Goal: Transaction & Acquisition: Purchase product/service

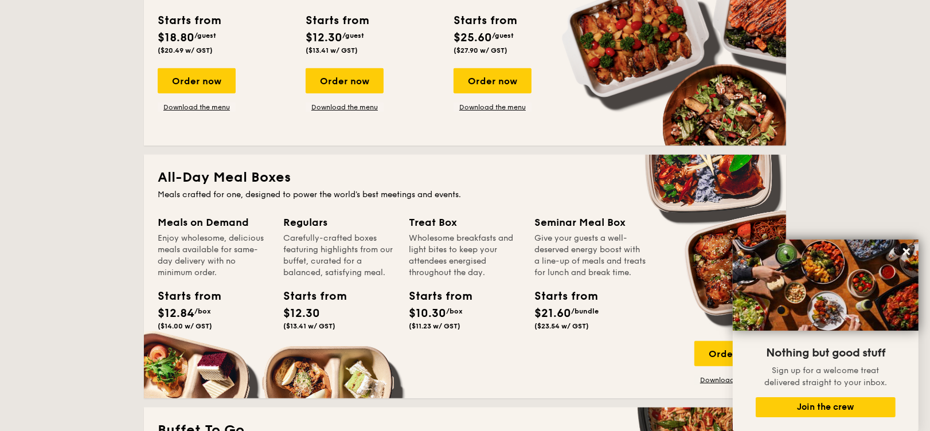
scroll to position [619, 0]
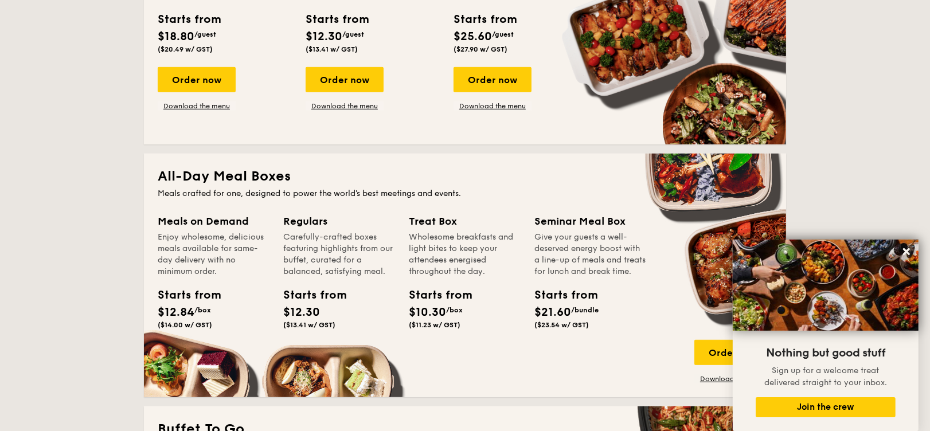
click at [268, 285] on div "Meals on Demand Enjoy wholesome, delicious meals available for same-day deliver…" at bounding box center [214, 273] width 112 height 120
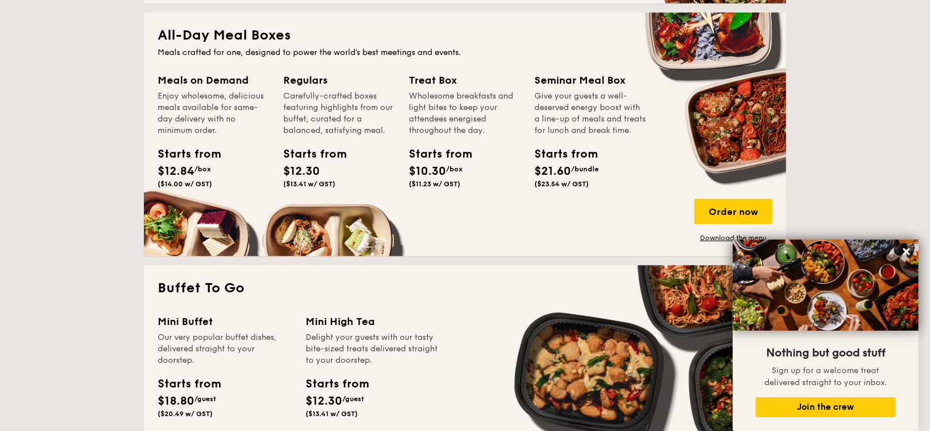
scroll to position [761, 0]
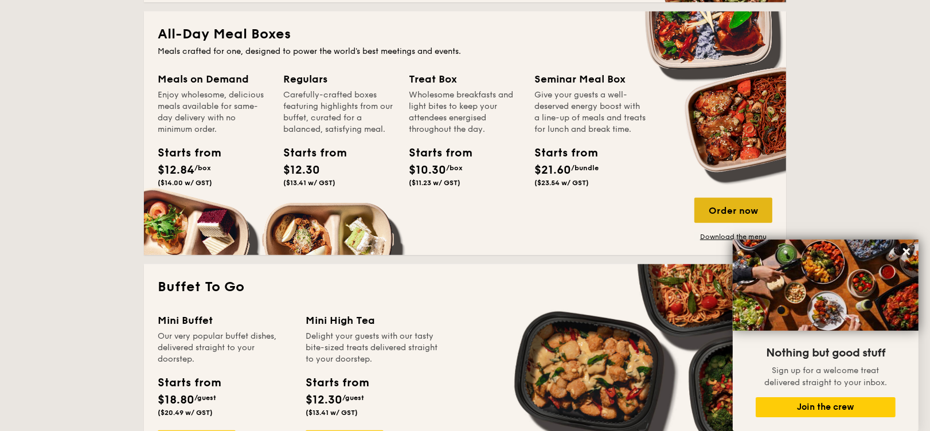
click at [697, 219] on div "Order now" at bounding box center [733, 210] width 78 height 25
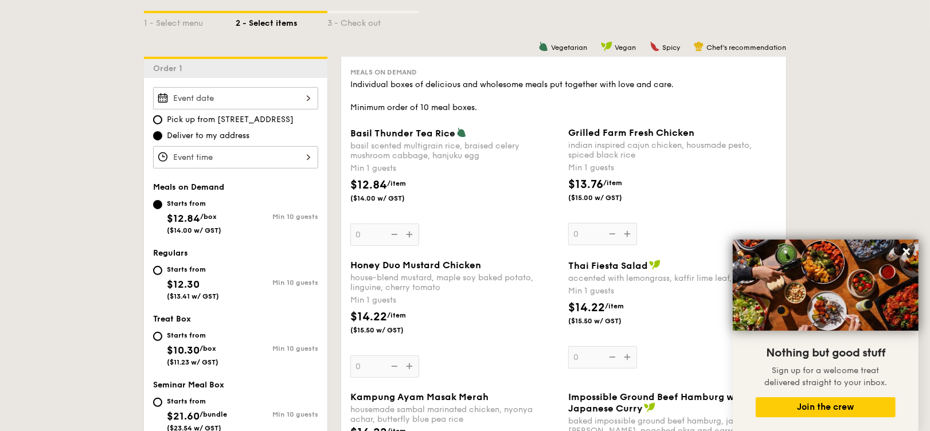
scroll to position [283, 0]
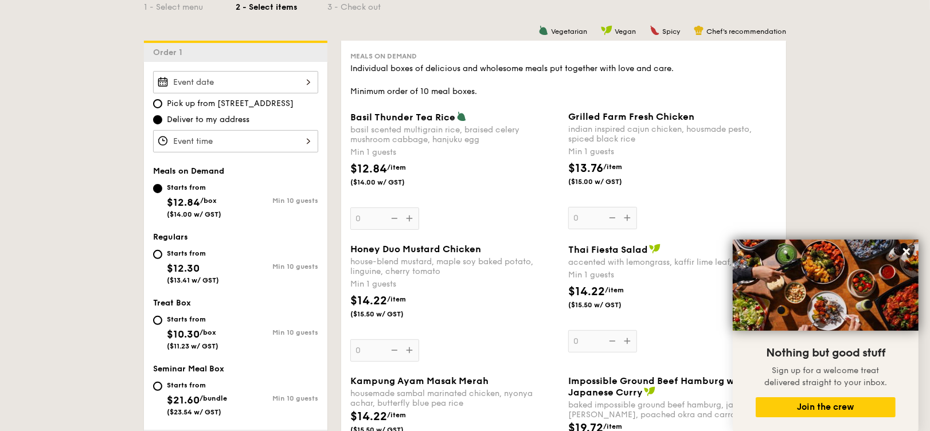
click at [241, 80] on div at bounding box center [235, 82] width 165 height 22
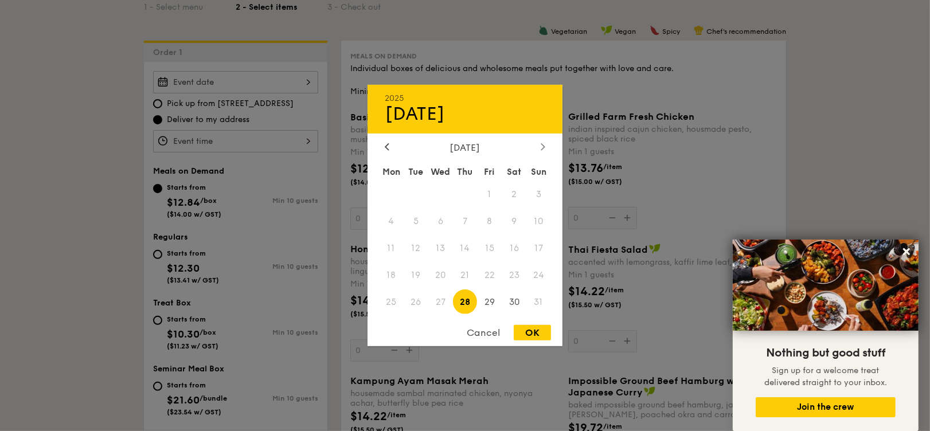
click at [541, 147] on icon at bounding box center [543, 146] width 5 height 7
click at [444, 191] on span "3" at bounding box center [440, 194] width 25 height 25
click at [531, 323] on div "OK" at bounding box center [532, 332] width 37 height 15
type input "[DATE]"
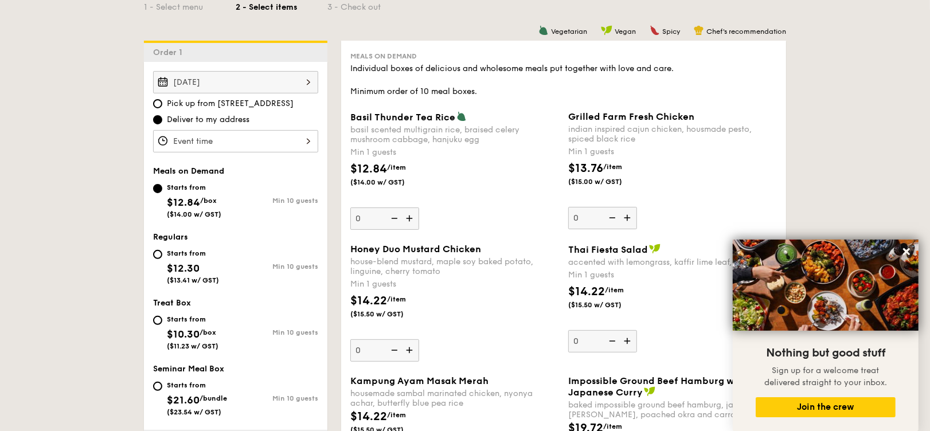
click at [252, 138] on div at bounding box center [235, 141] width 165 height 22
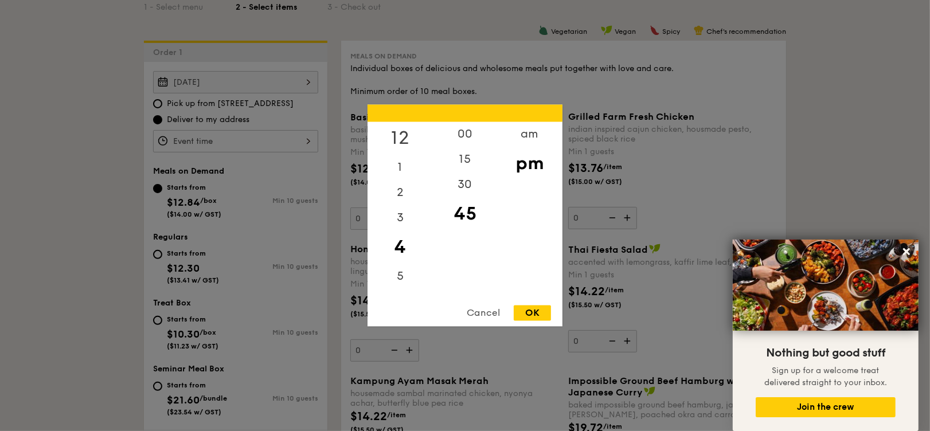
scroll to position [282, 0]
click at [400, 139] on div "12" at bounding box center [399, 138] width 65 height 33
click at [474, 188] on div "30" at bounding box center [464, 189] width 65 height 33
click at [531, 312] on div "OK" at bounding box center [532, 313] width 37 height 15
type input "12:30PM"
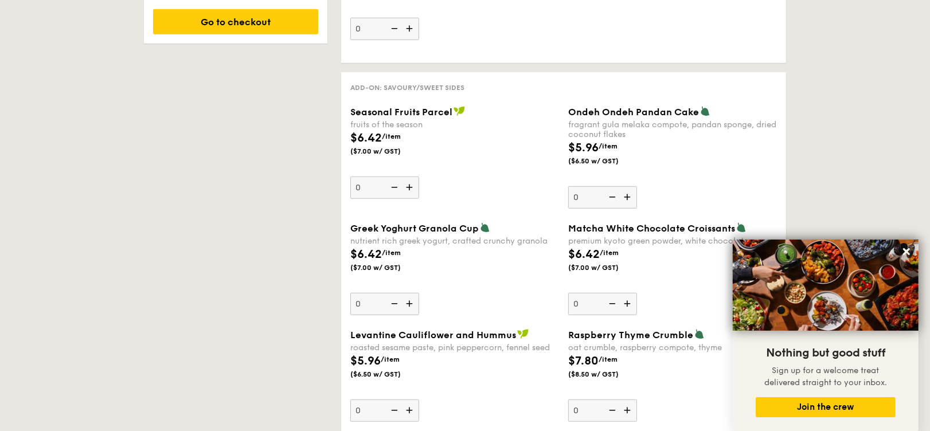
scroll to position [865, 0]
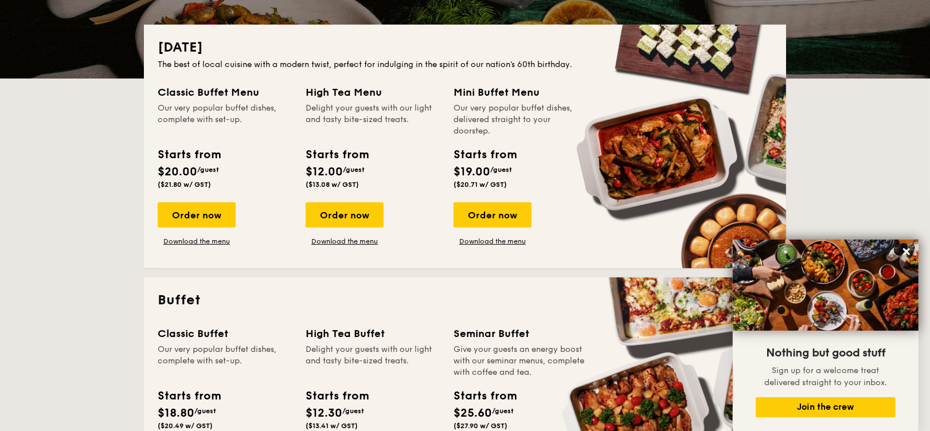
scroll to position [397, 0]
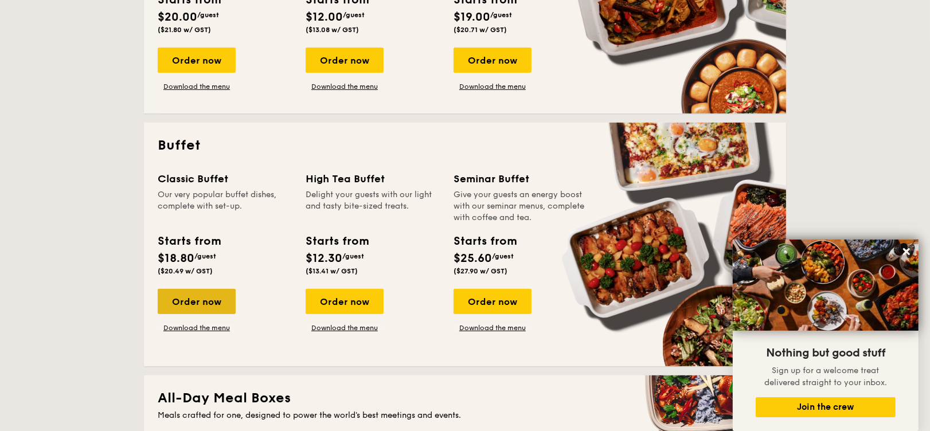
click at [201, 303] on div "Order now" at bounding box center [197, 301] width 78 height 25
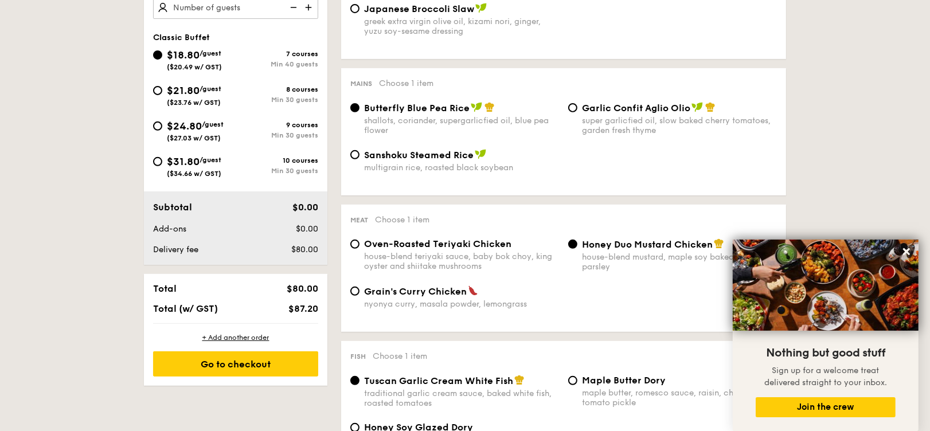
scroll to position [412, 0]
click at [571, 109] on input "Garlic Confit Aglio Olio super garlicfied oil, slow baked cherry tomatoes, gard…" at bounding box center [572, 106] width 9 height 9
radio input "true"
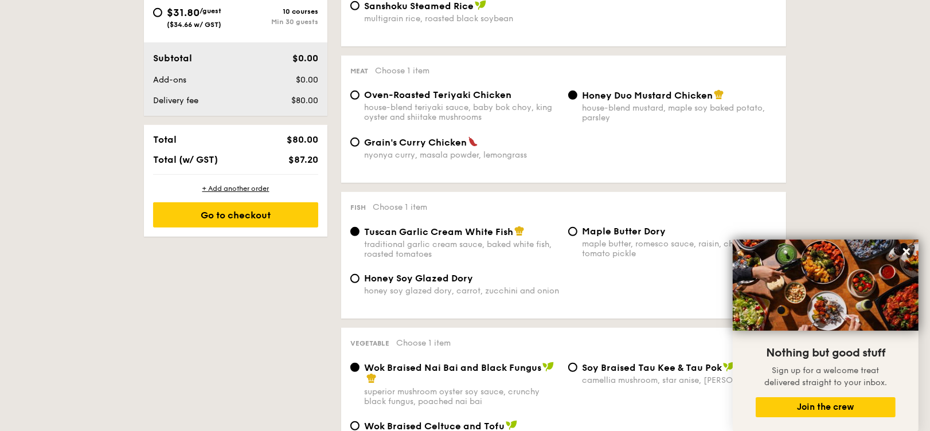
scroll to position [561, 0]
click at [358, 91] on input "Oven-Roasted Teriyaki Chicken house-blend teriyaki sauce, baby bok choy, king o…" at bounding box center [354, 94] width 9 height 9
radio input "true"
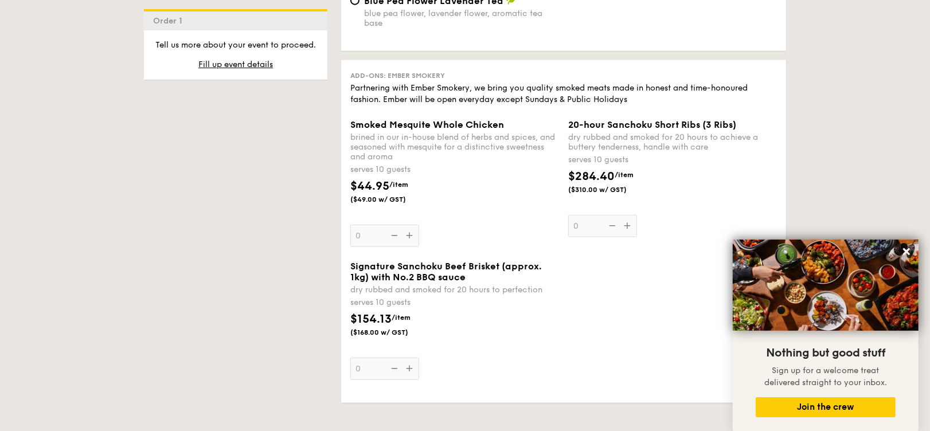
scroll to position [1276, 0]
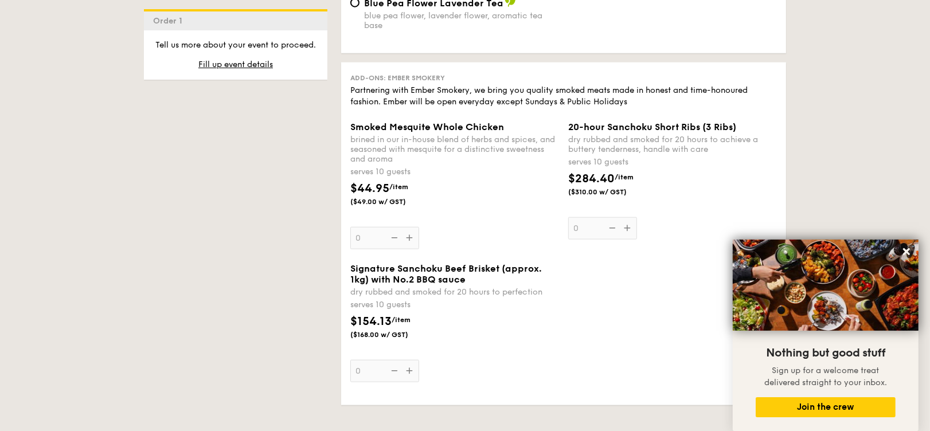
click at [410, 238] on div "Smoked Mesquite Whole Chicken brined in our in-house blend of herbs and spices,…" at bounding box center [454, 186] width 209 height 128
click at [410, 238] on input "0" at bounding box center [384, 238] width 69 height 22
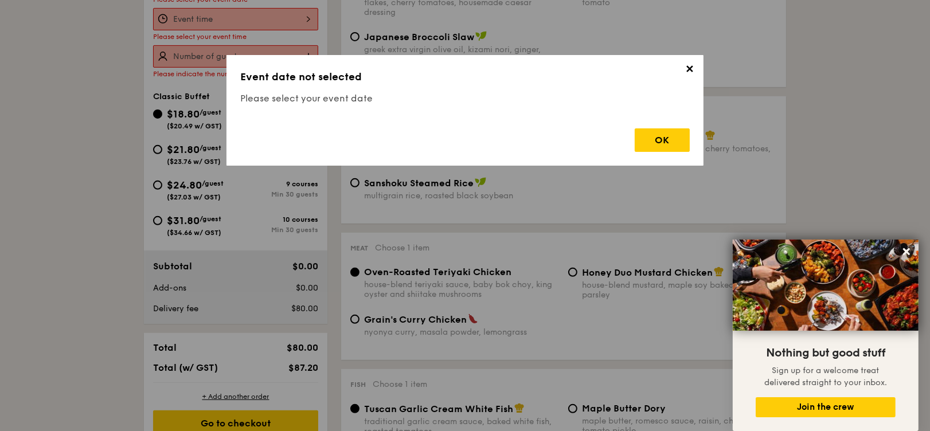
scroll to position [306, 0]
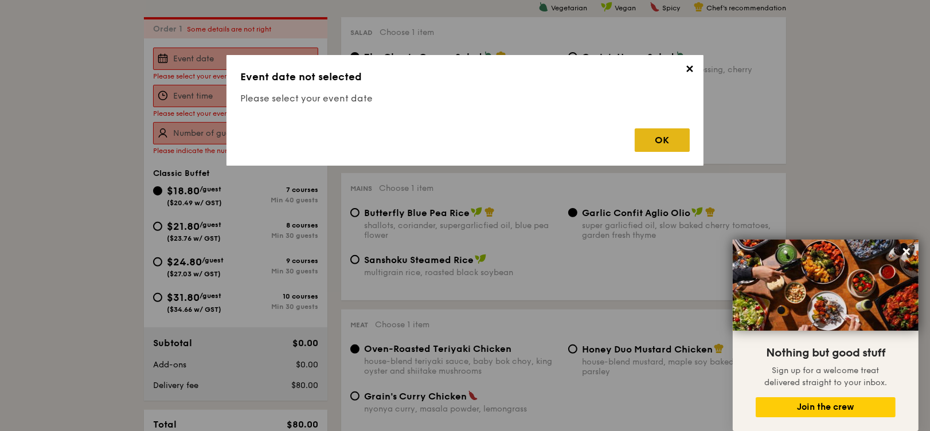
click at [675, 134] on div "OK" at bounding box center [662, 140] width 55 height 24
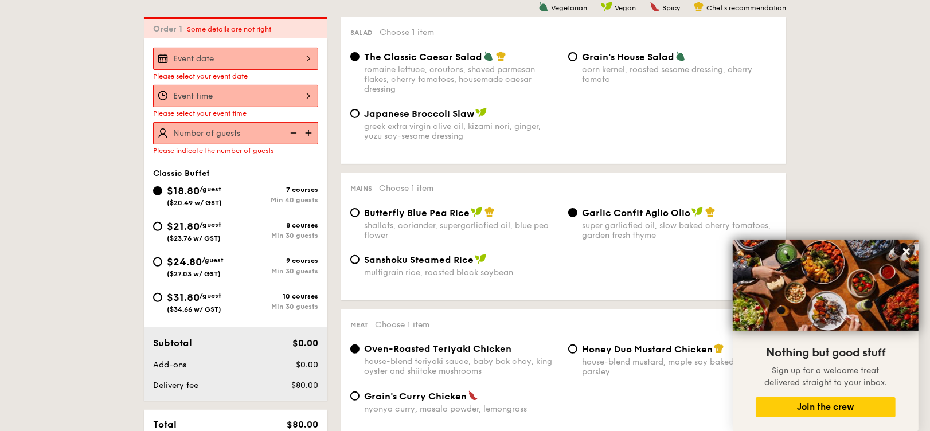
click at [317, 58] on div at bounding box center [235, 59] width 165 height 22
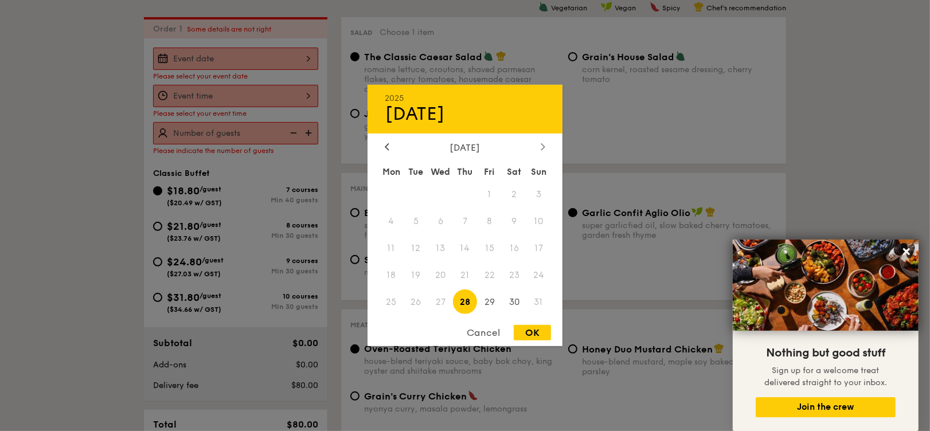
click at [542, 148] on icon at bounding box center [543, 146] width 5 height 7
click at [437, 189] on span "3" at bounding box center [440, 194] width 25 height 25
click at [530, 323] on div "OK" at bounding box center [532, 332] width 37 height 15
type input "[DATE]"
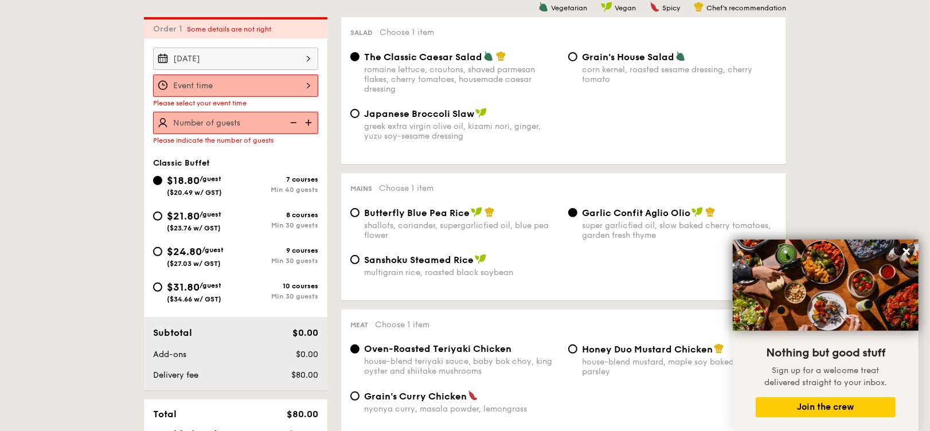
click at [242, 85] on div at bounding box center [235, 86] width 165 height 22
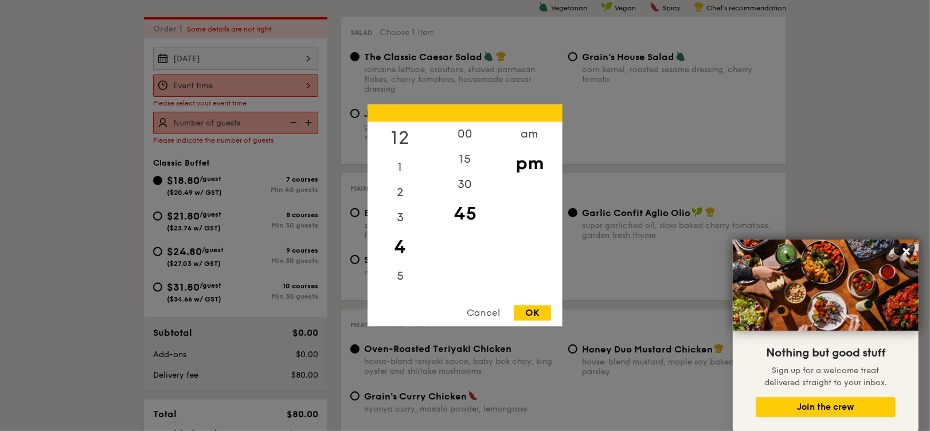
click at [401, 132] on div "12" at bounding box center [399, 138] width 65 height 33
click at [464, 187] on div "30" at bounding box center [464, 189] width 65 height 33
click at [536, 316] on div "OK" at bounding box center [532, 313] width 37 height 15
type input "12:30PM"
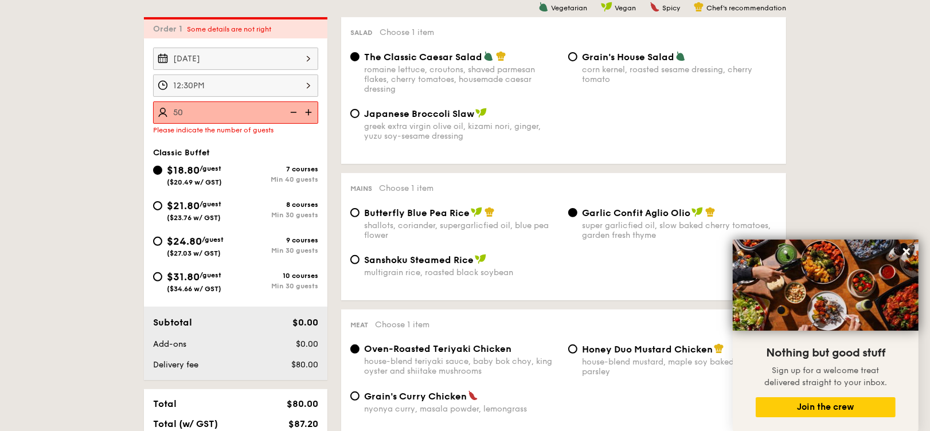
type input "50 guests"
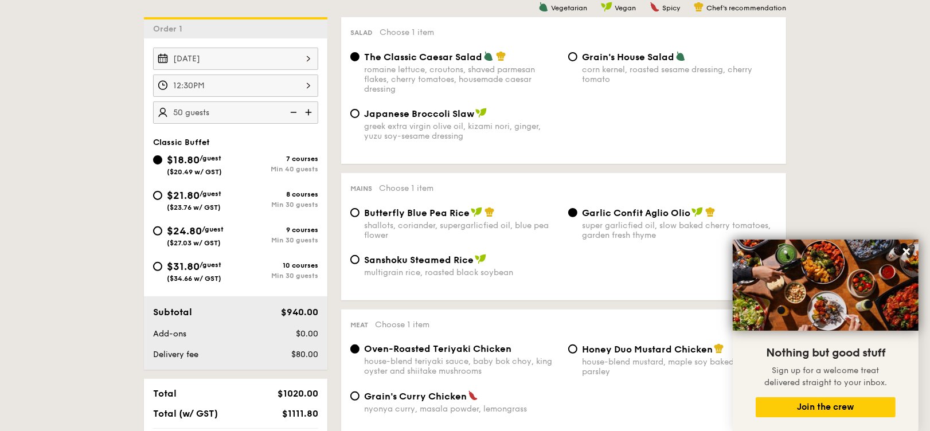
click at [324, 119] on div "[DATE] 12:30PM 50 guests" at bounding box center [235, 86] width 183 height 76
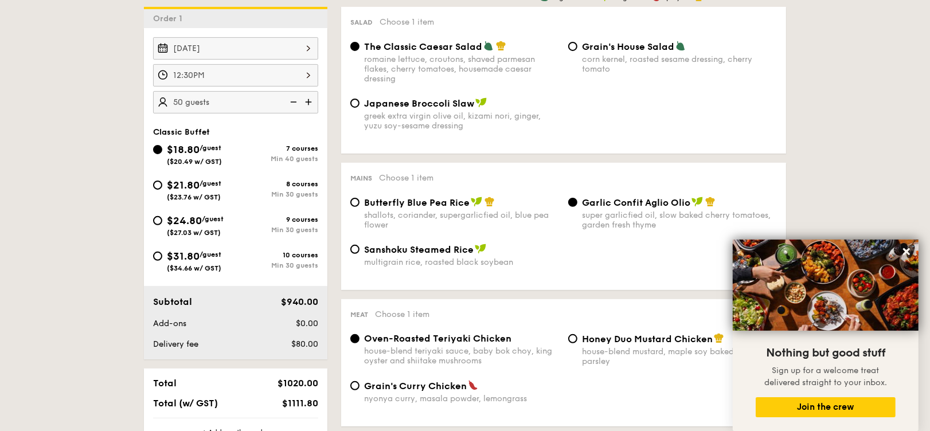
scroll to position [319, 0]
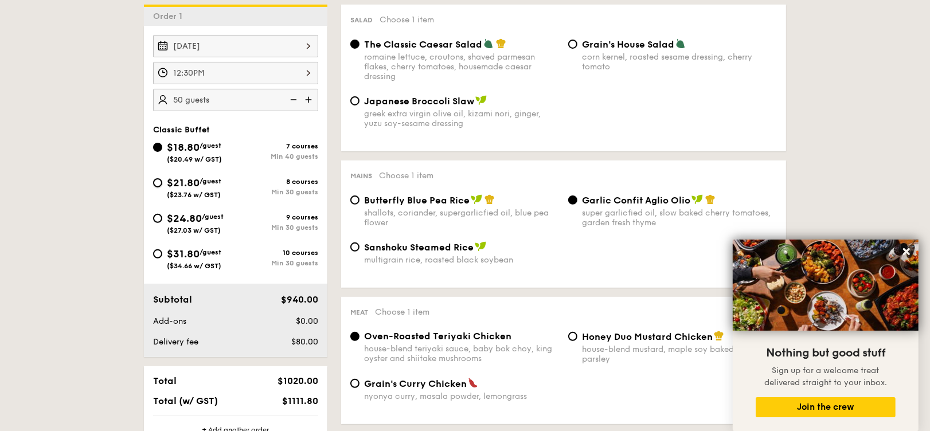
click at [156, 178] on input "$21.80 /guest ($23.76 w/ GST) 8 courses Min 30 guests" at bounding box center [157, 182] width 9 height 9
radio input "true"
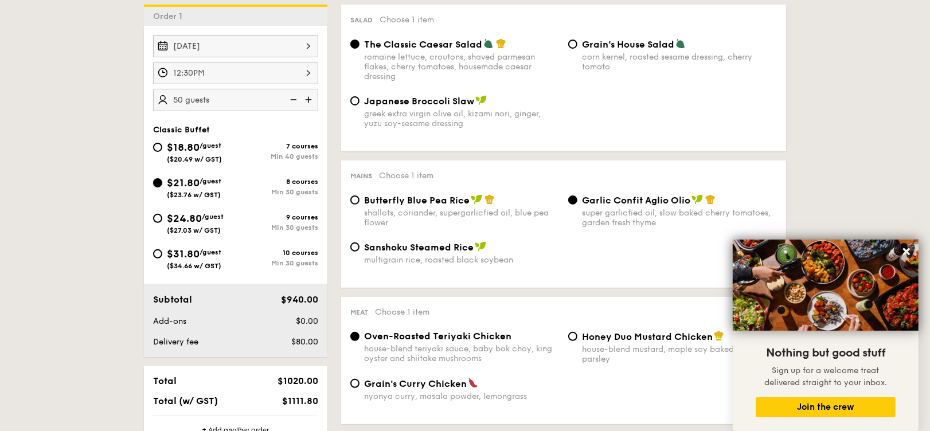
radio input "true"
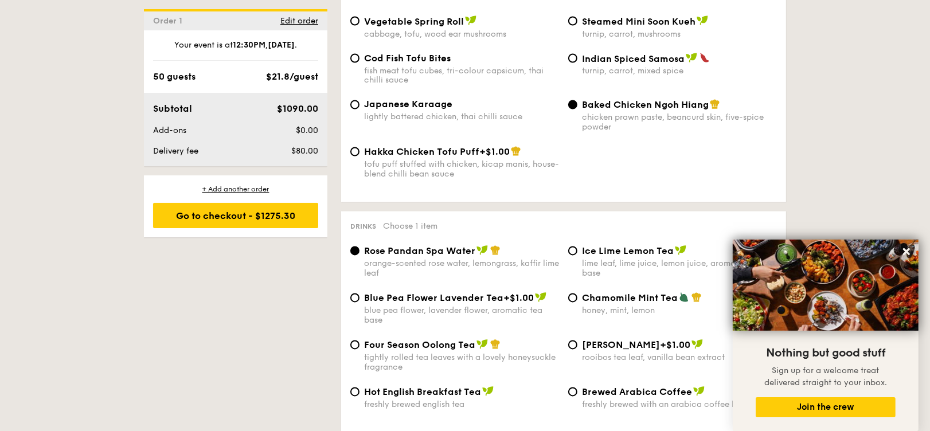
scroll to position [2128, 0]
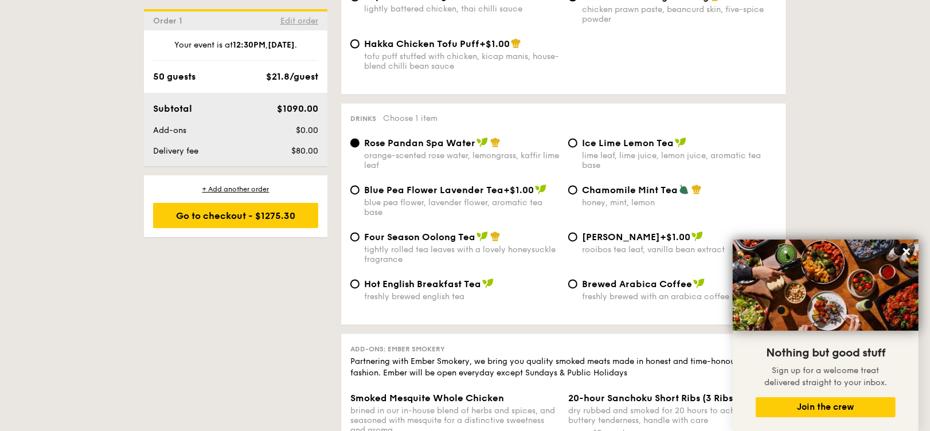
click at [309, 18] on span "Edit order" at bounding box center [299, 21] width 38 height 10
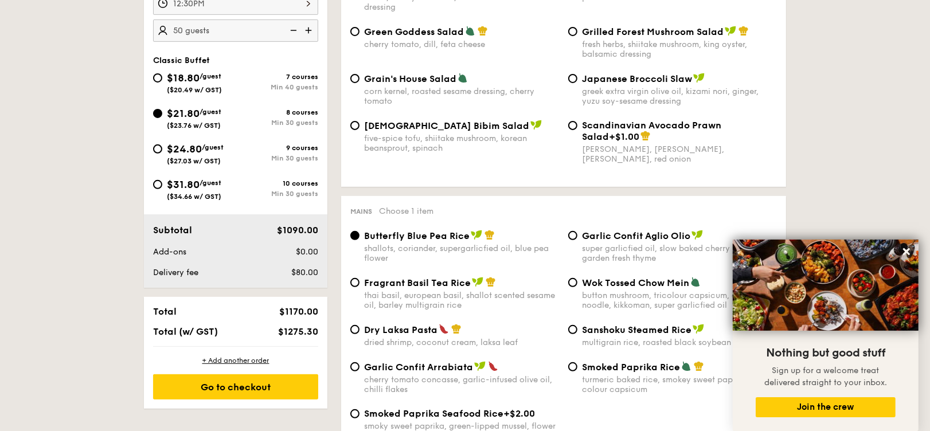
scroll to position [306, 0]
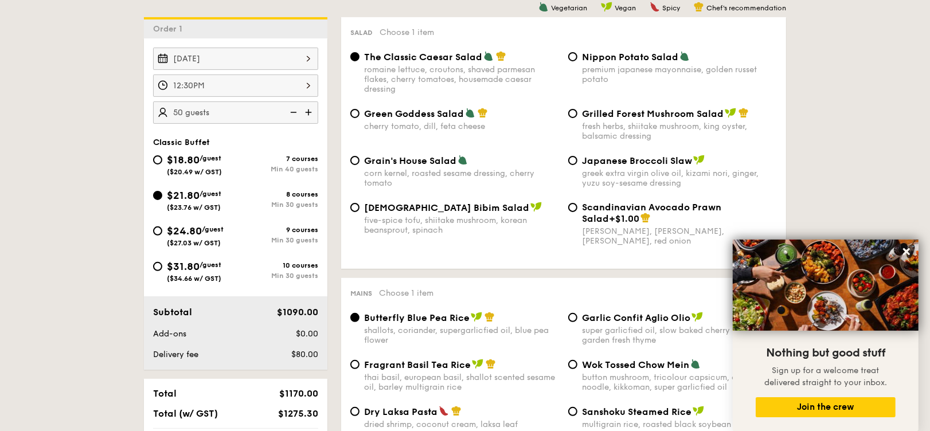
click at [174, 229] on span "$24.80" at bounding box center [184, 231] width 35 height 13
click at [162, 229] on input "$24.80 /guest ($27.03 w/ GST) 9 courses Min 30 guests" at bounding box center [157, 230] width 9 height 9
radio input "true"
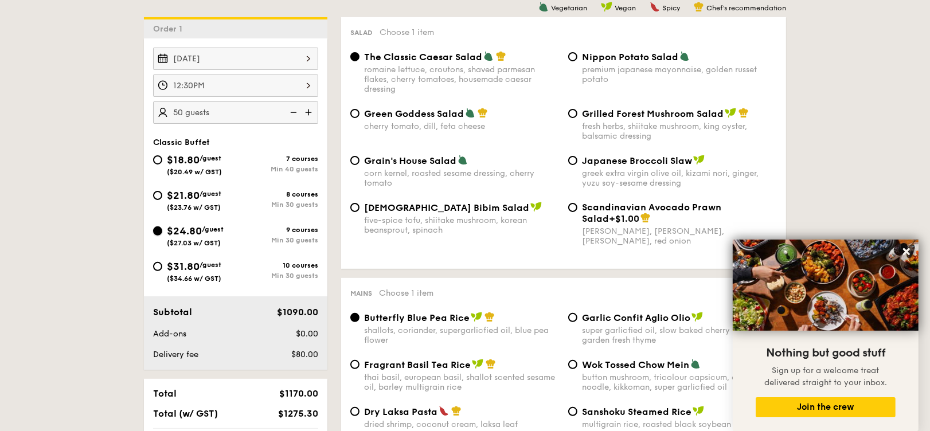
radio input "true"
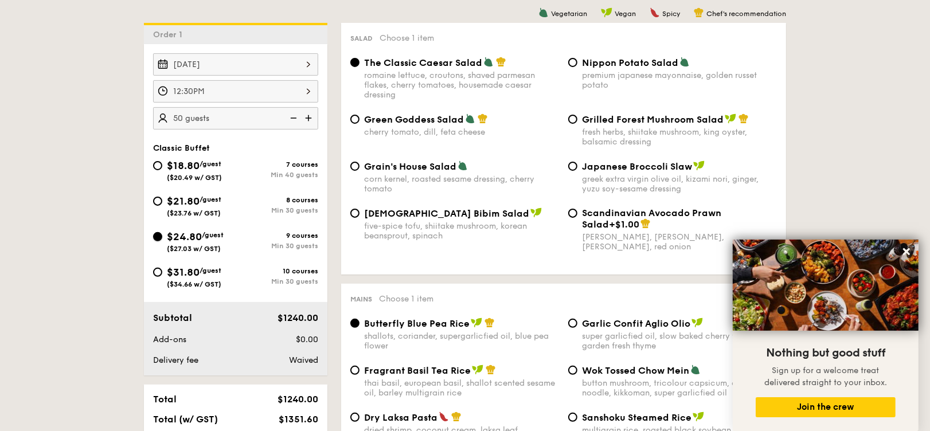
scroll to position [302, 0]
click at [163, 193] on div "$21.80 /guest ($23.76 w/ GST)" at bounding box center [194, 204] width 83 height 24
click at [162, 195] on input "$21.80 /guest ($23.76 w/ GST) 8 courses Min 30 guests" at bounding box center [157, 199] width 9 height 9
radio input "true"
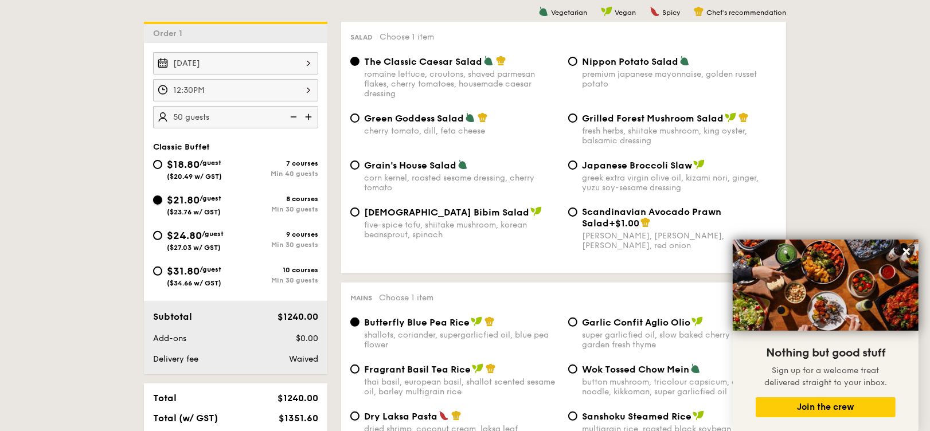
radio input "true"
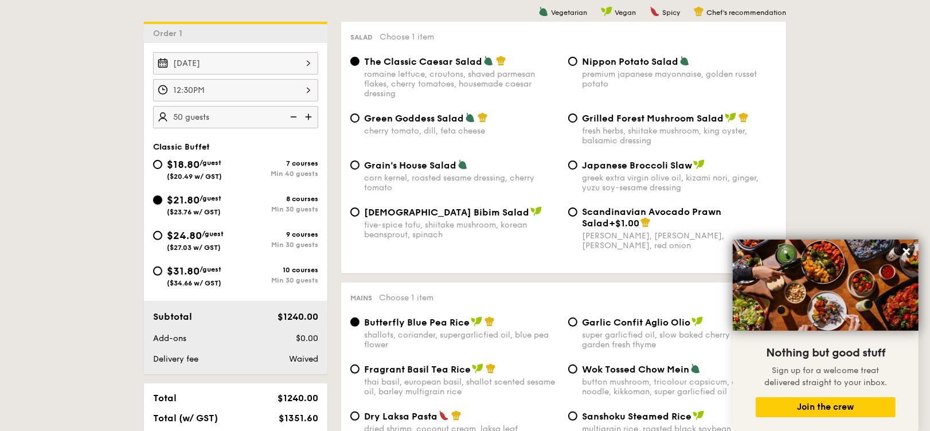
radio input "true"
click at [175, 232] on span "$24.80" at bounding box center [184, 235] width 35 height 13
click at [162, 232] on input "$24.80 /guest ($27.03 w/ GST) 9 courses Min 30 guests" at bounding box center [157, 235] width 9 height 9
radio input "true"
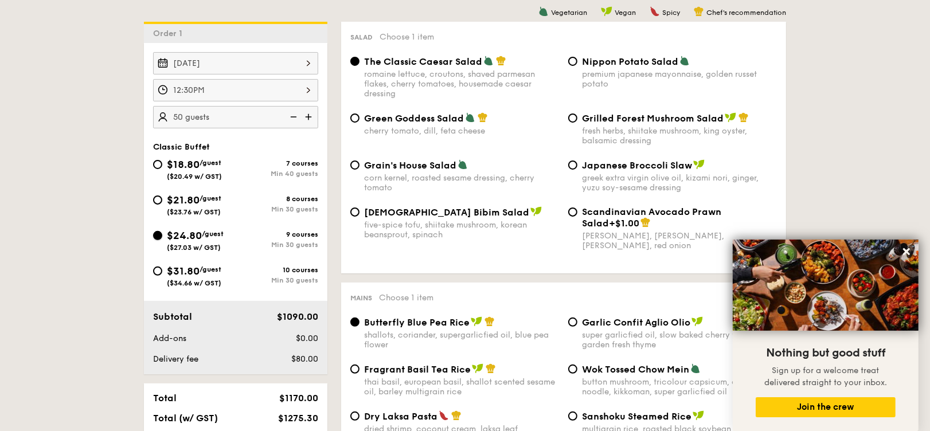
radio input "true"
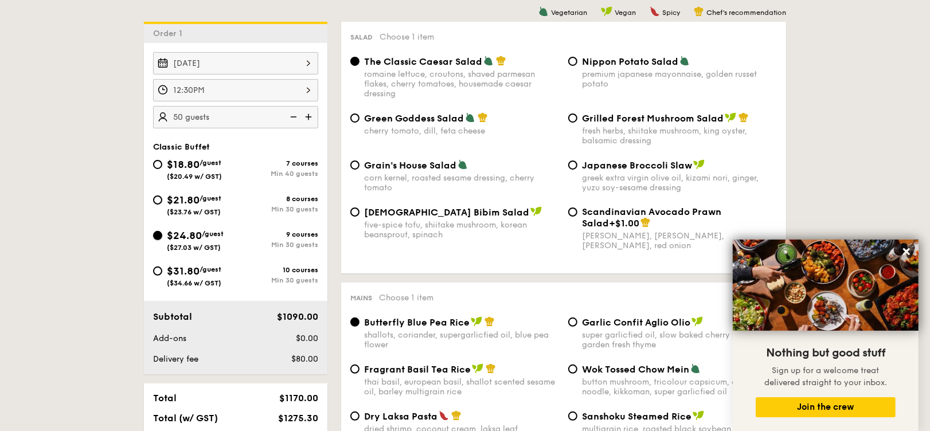
radio input "true"
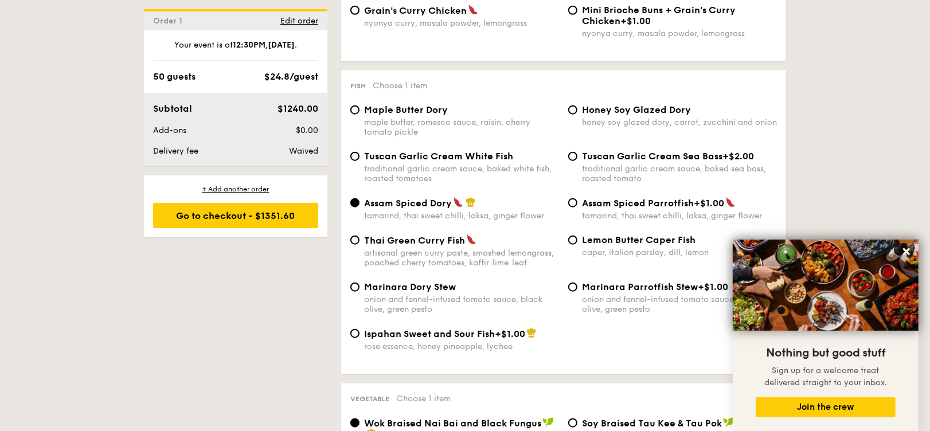
scroll to position [1089, 0]
click at [358, 152] on input "Tuscan Garlic Cream White Fish traditional garlic cream sauce, baked white fish…" at bounding box center [354, 155] width 9 height 9
radio input "true"
click at [575, 105] on input "Honey Soy Glazed Dory honey soy glazed dory, carrot, zucchini and onion" at bounding box center [572, 109] width 9 height 9
radio input "true"
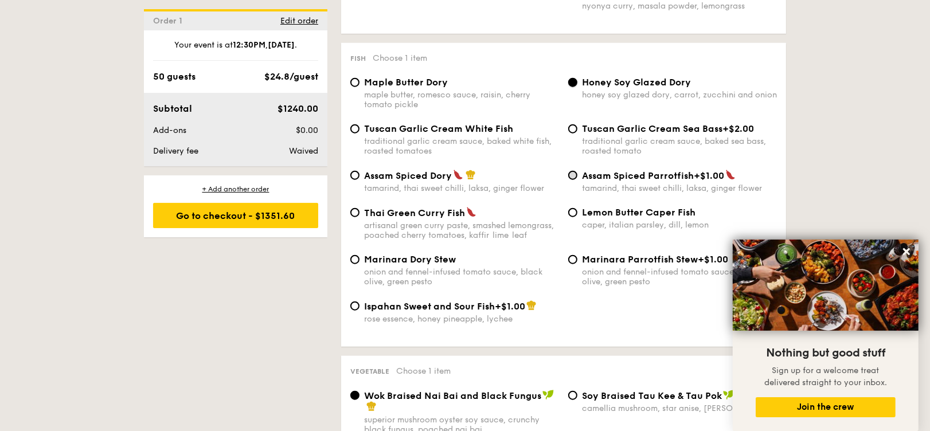
scroll to position [1117, 0]
click at [355, 173] on input "Assam Spiced Dory tamarind, thai sweet chilli, laksa, ginger flower" at bounding box center [354, 174] width 9 height 9
radio input "true"
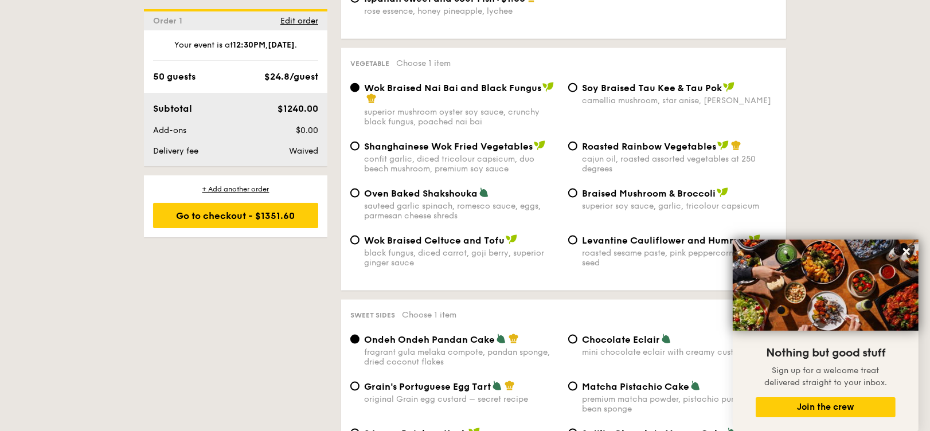
scroll to position [1423, 0]
click at [576, 146] on input "Roasted Rainbow Vegetables cajun oil, roasted assorted vegetables at 250 degrees" at bounding box center [572, 146] width 9 height 9
radio input "true"
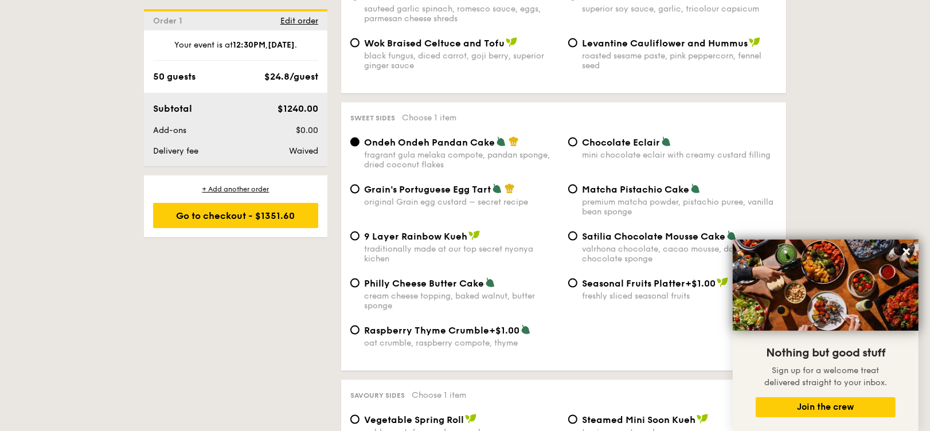
scroll to position [1623, 0]
click at [569, 138] on input "Chocolate Eclair mini chocolate eclair with creamy custard filling" at bounding box center [572, 140] width 9 height 9
radio input "true"
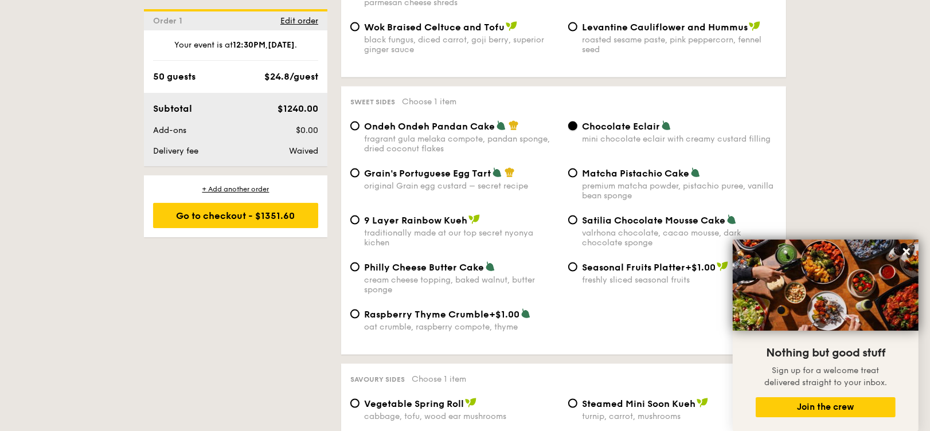
scroll to position [1638, 0]
click at [353, 168] on input "Grain's Portuguese Egg Tart original Grain egg custard – secret recipe" at bounding box center [354, 172] width 9 height 9
radio input "true"
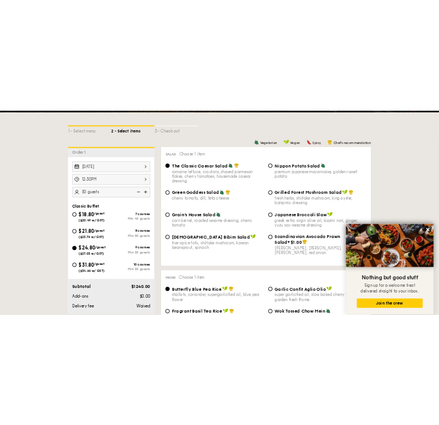
scroll to position [267, 0]
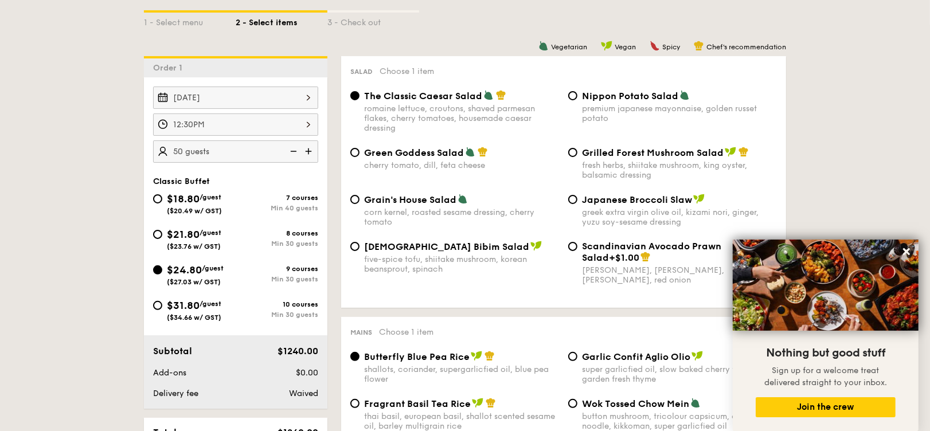
drag, startPoint x: 101, startPoint y: 186, endPoint x: 144, endPoint y: 161, distance: 49.6
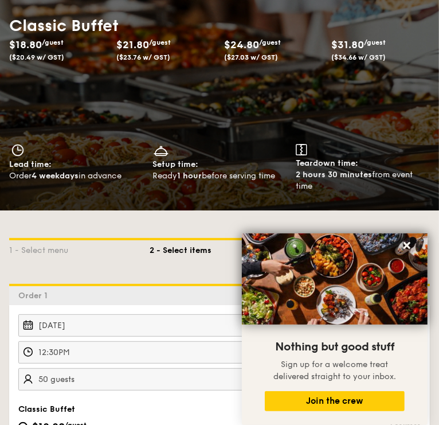
scroll to position [0, 0]
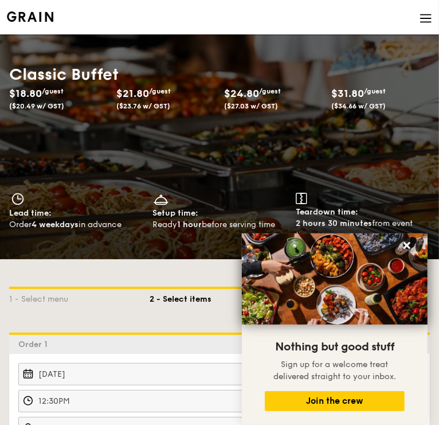
click at [45, 25] on li at bounding box center [219, 17] width 425 height 34
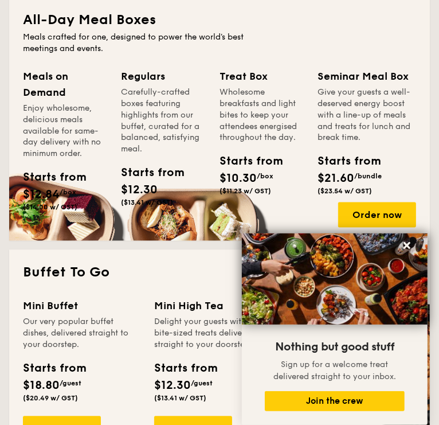
scroll to position [831, 0]
